Goal: Find specific page/section: Find specific page/section

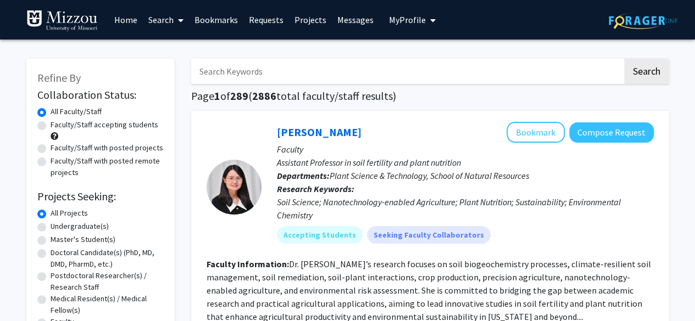
click at [637, 21] on img at bounding box center [642, 20] width 69 height 17
